Goal: Complete application form

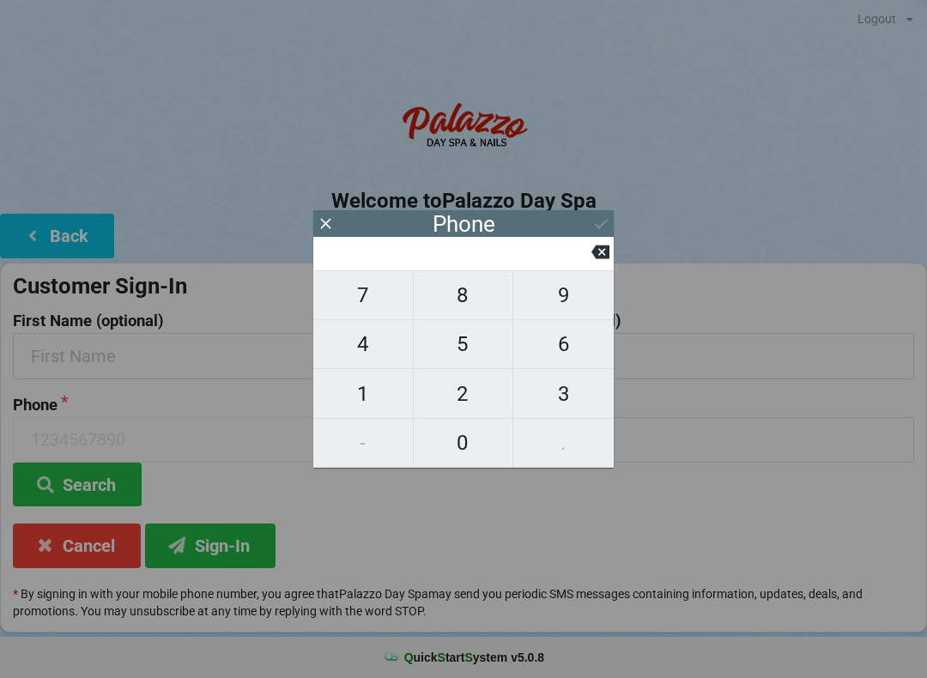
click at [574, 390] on span "3" at bounding box center [563, 394] width 100 height 36
type input "3"
click at [471, 392] on span "2" at bounding box center [464, 394] width 100 height 36
type input "32"
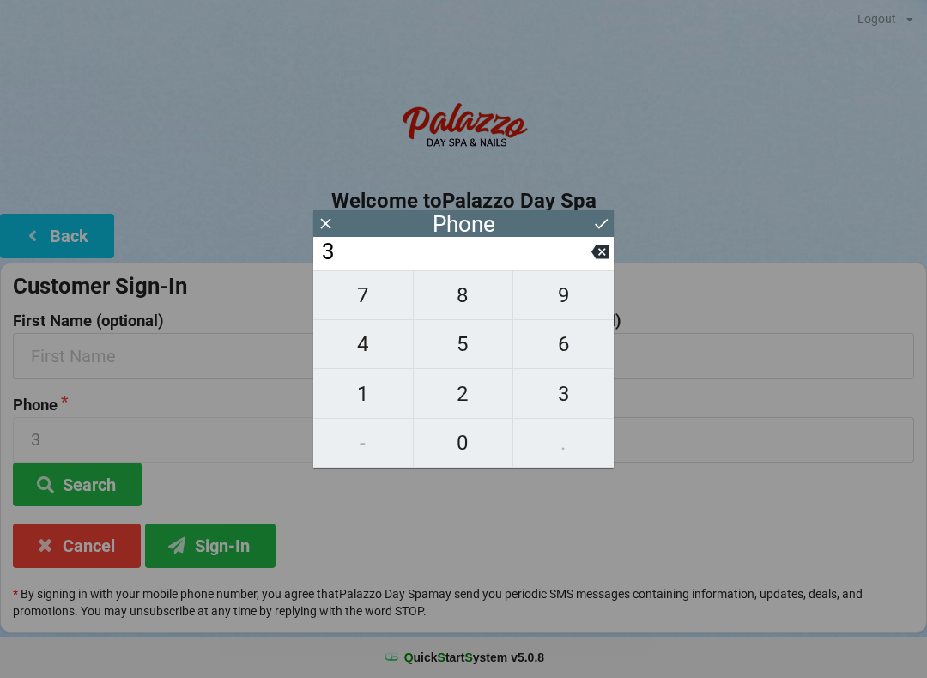
type input "32"
click at [366, 389] on span "1" at bounding box center [363, 394] width 100 height 36
type input "321"
click at [577, 340] on span "6" at bounding box center [563, 344] width 100 height 36
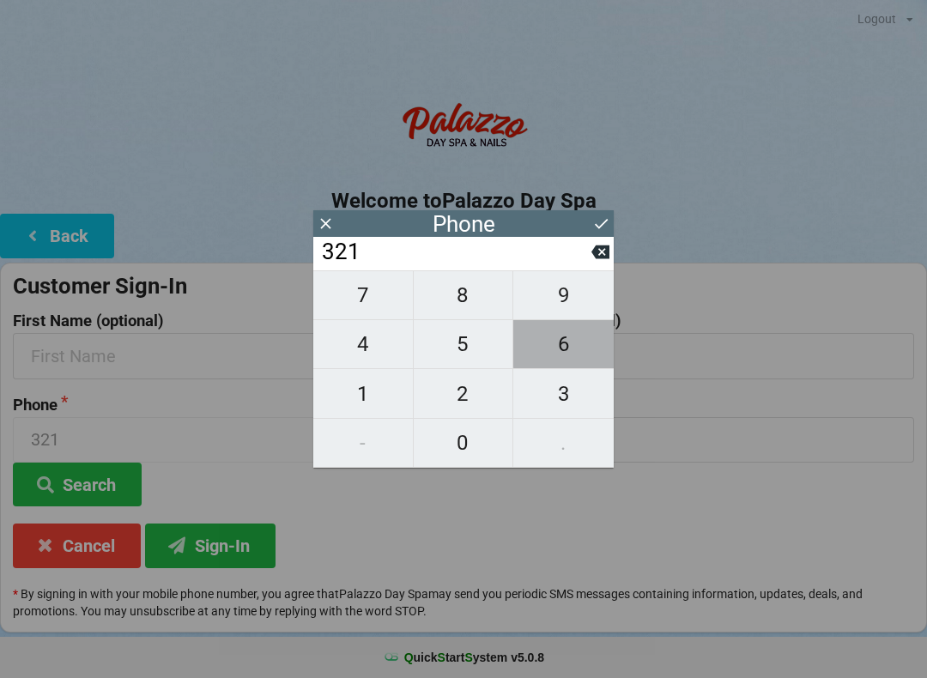
type input "3216"
click at [463, 300] on span "8" at bounding box center [464, 295] width 100 height 36
type input "32168"
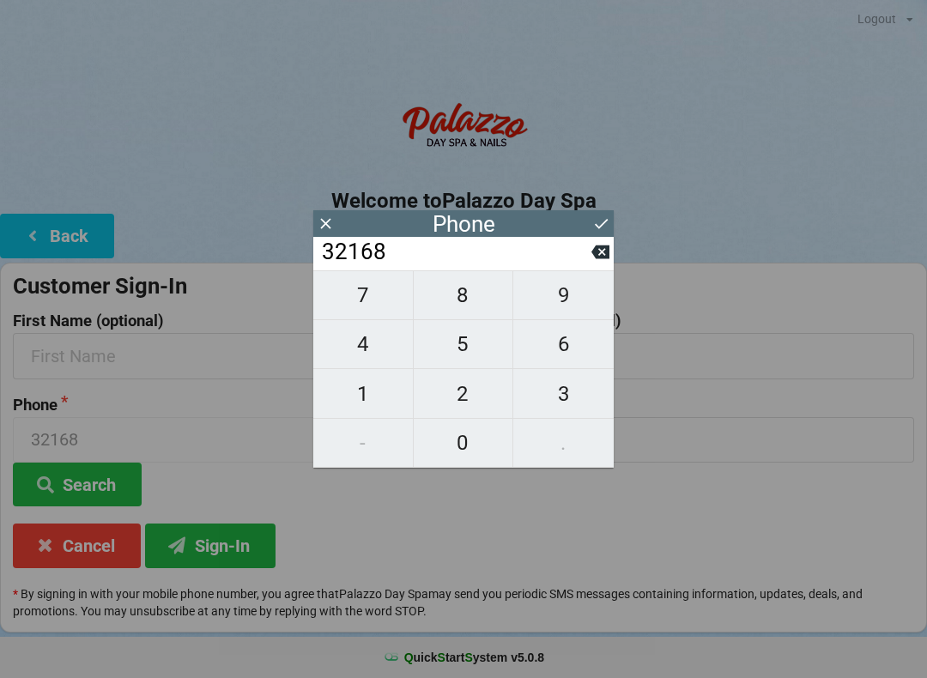
click at [473, 408] on span "2" at bounding box center [464, 394] width 100 height 36
type input "321682"
click at [473, 296] on span "8" at bounding box center [464, 295] width 100 height 36
type input "3216828"
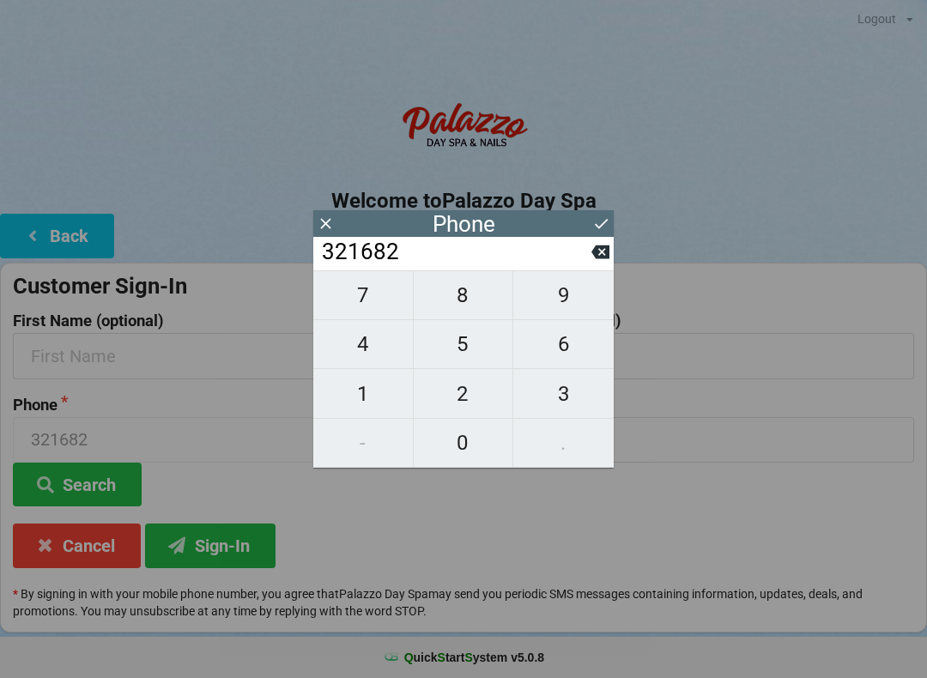
type input "3216828"
click at [469, 362] on span "5" at bounding box center [464, 344] width 100 height 36
type input "32168285"
click at [354, 383] on span "1" at bounding box center [363, 394] width 100 height 36
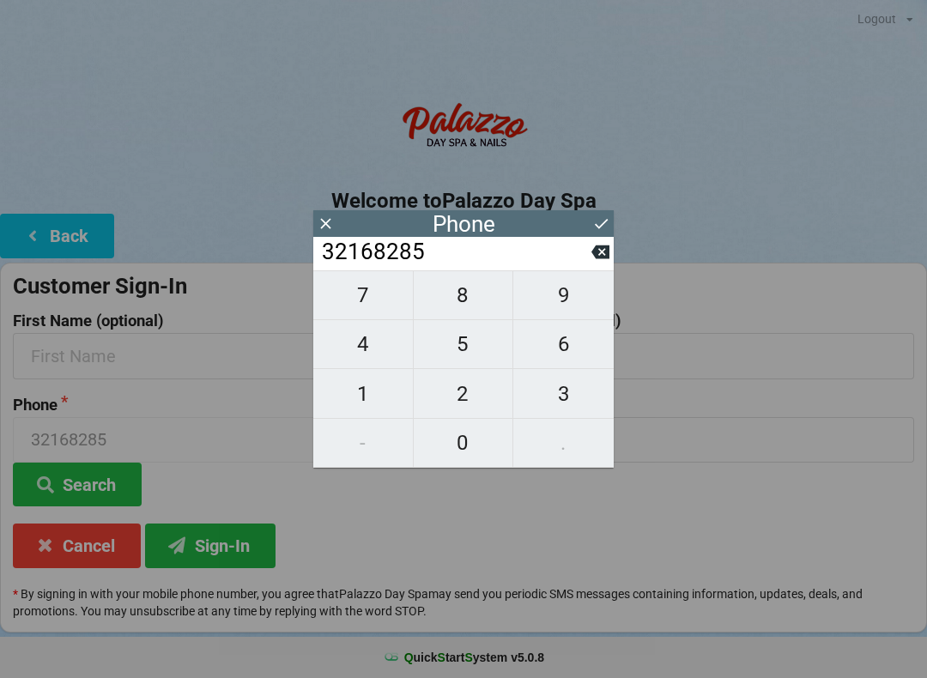
type input "321682851"
click at [378, 331] on button "4" at bounding box center [363, 344] width 100 height 49
type input "3216828514"
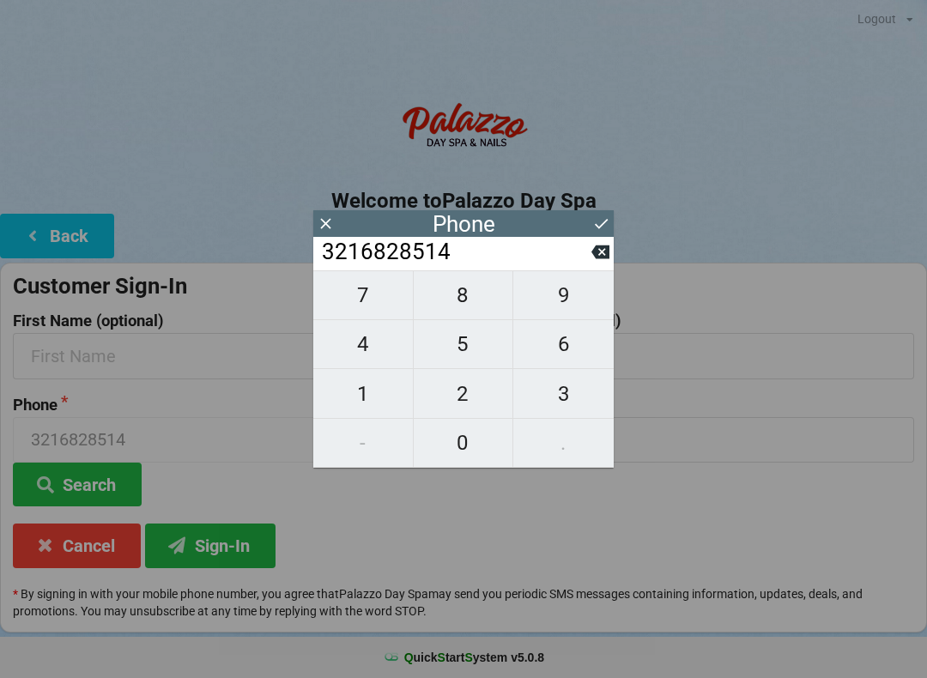
click at [573, 438] on div "7 8 9 4 5 6 1 2 3 - 0 ." at bounding box center [463, 368] width 300 height 197
click at [329, 219] on icon at bounding box center [326, 224] width 18 height 18
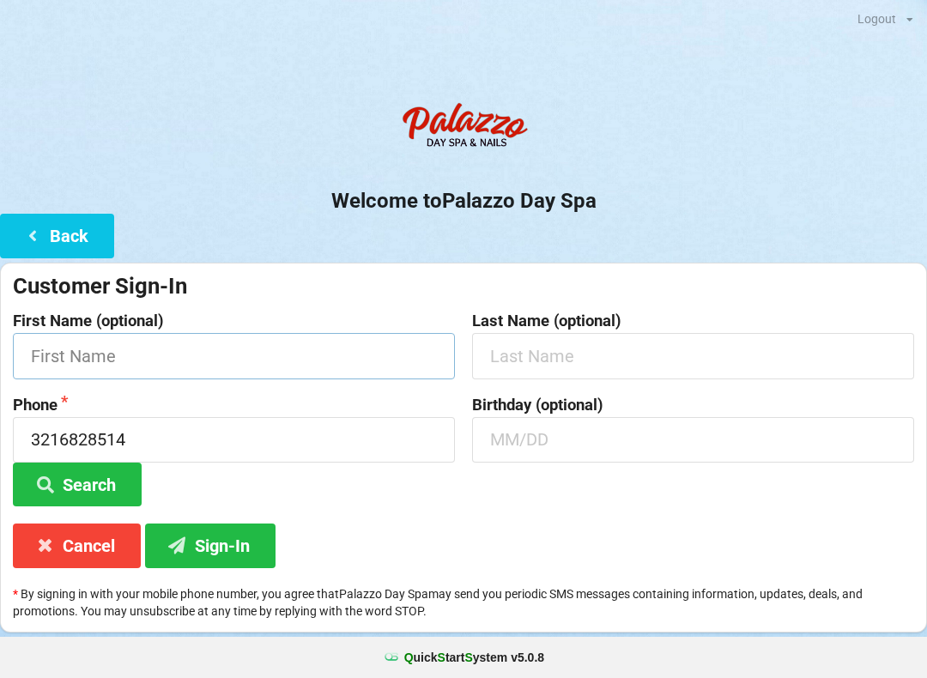
click at [292, 351] on input "text" at bounding box center [234, 355] width 442 height 45
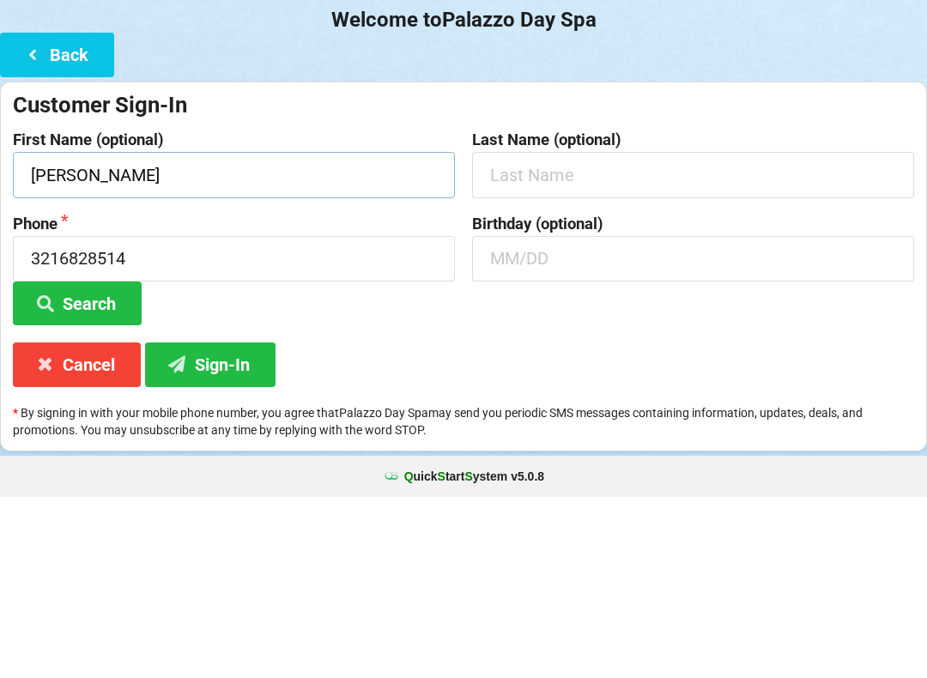
type input "[PERSON_NAME]"
click at [629, 333] on input "text" at bounding box center [693, 355] width 442 height 45
type input "[PERSON_NAME]"
